Goal: Check status: Check status

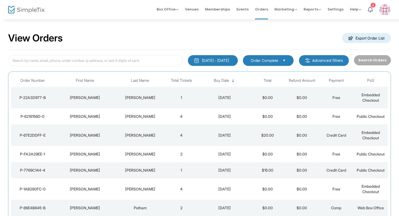
click at [138, 98] on div "[PERSON_NAME]" at bounding box center [140, 97] width 46 height 5
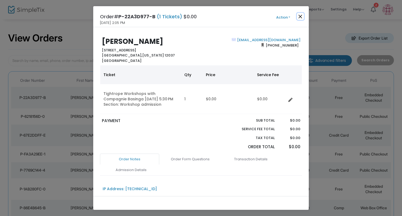
click at [301, 14] on button "Close" at bounding box center [300, 16] width 7 height 7
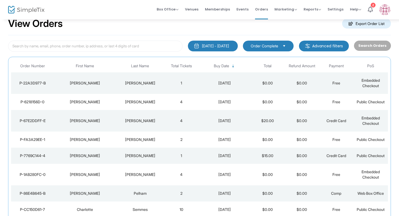
scroll to position [16, 0]
